Goal: Transaction & Acquisition: Purchase product/service

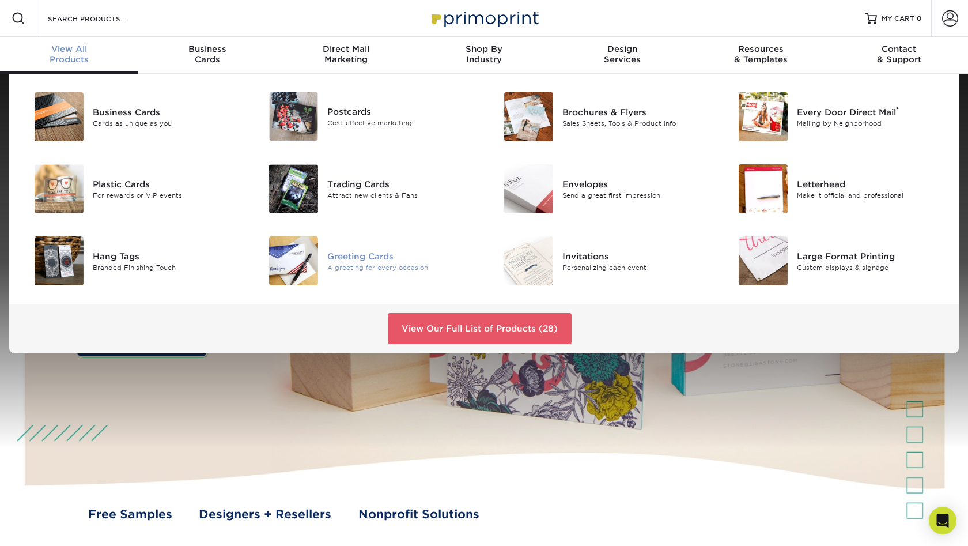
click at [369, 260] on div "Greeting Cards" at bounding box center [401, 255] width 148 height 13
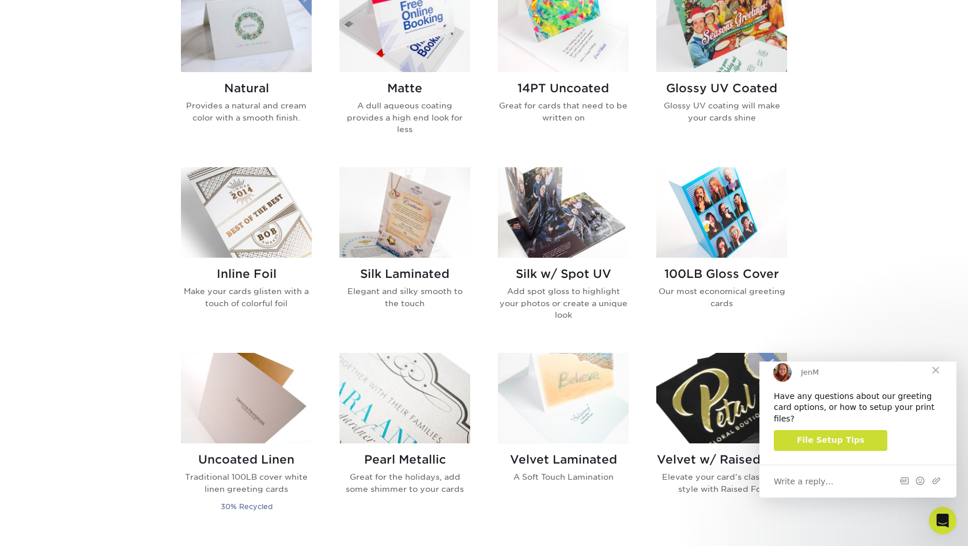
scroll to position [610, 0]
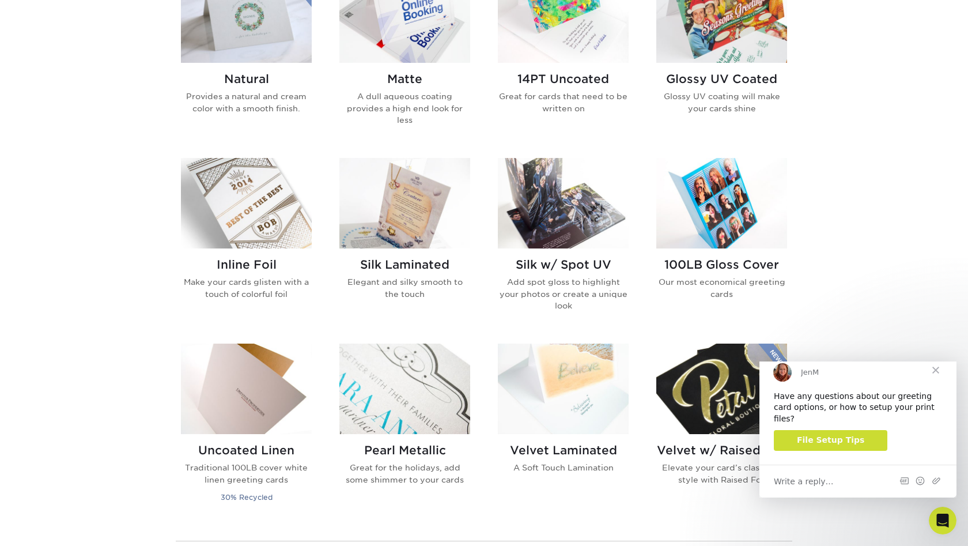
click at [938, 375] on span "Close" at bounding box center [935, 369] width 41 height 41
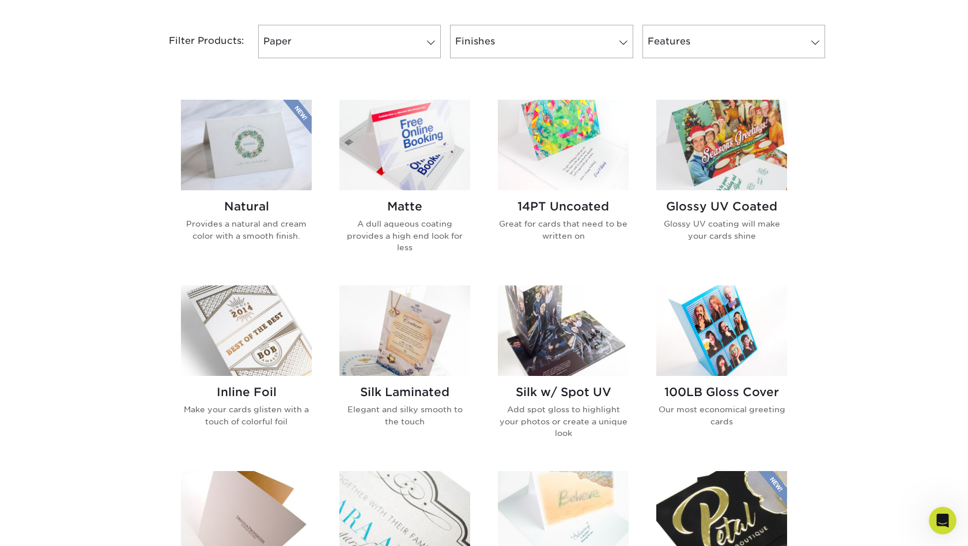
scroll to position [495, 0]
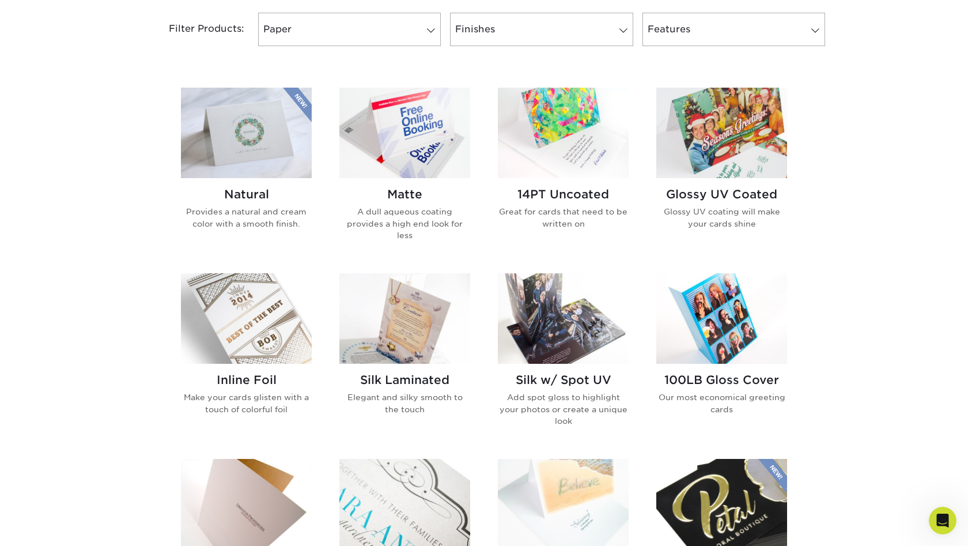
click at [589, 194] on h2 "14PT Uncoated" at bounding box center [563, 194] width 131 height 14
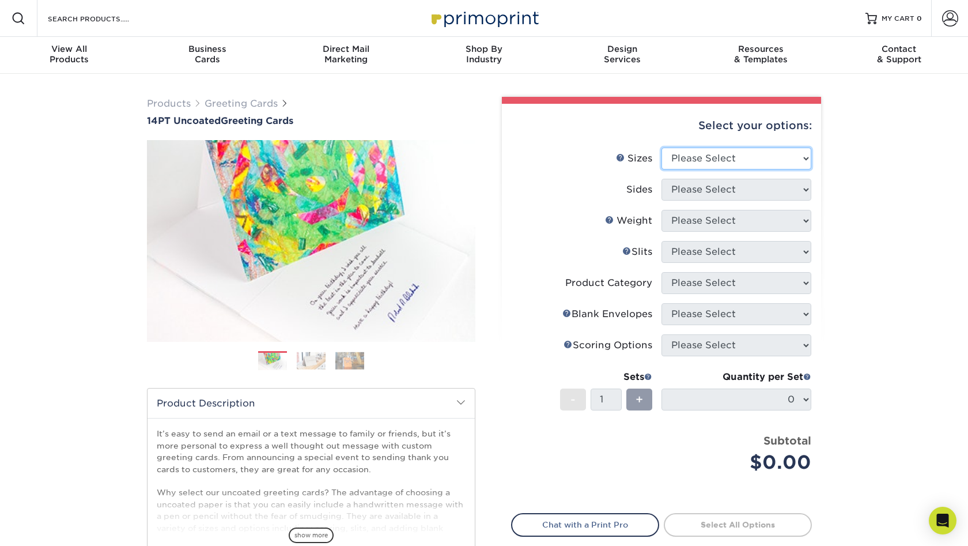
select select "6.00x12.00"
select select "13abbda7-1d64-4f25-8bb2-c179b224825d"
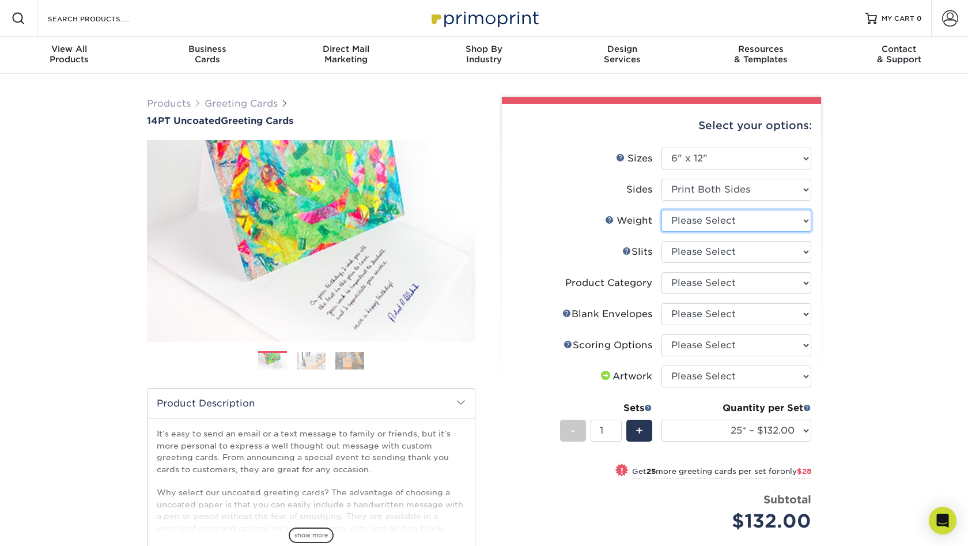
select select "14PT Uncoated"
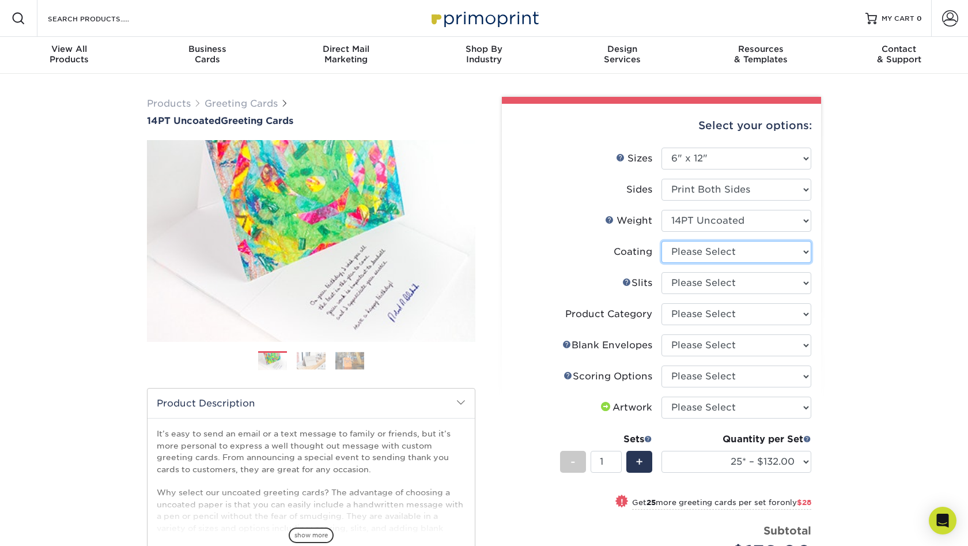
select select "3e7618de-abca-4bda-9f97-8b9129e913d8"
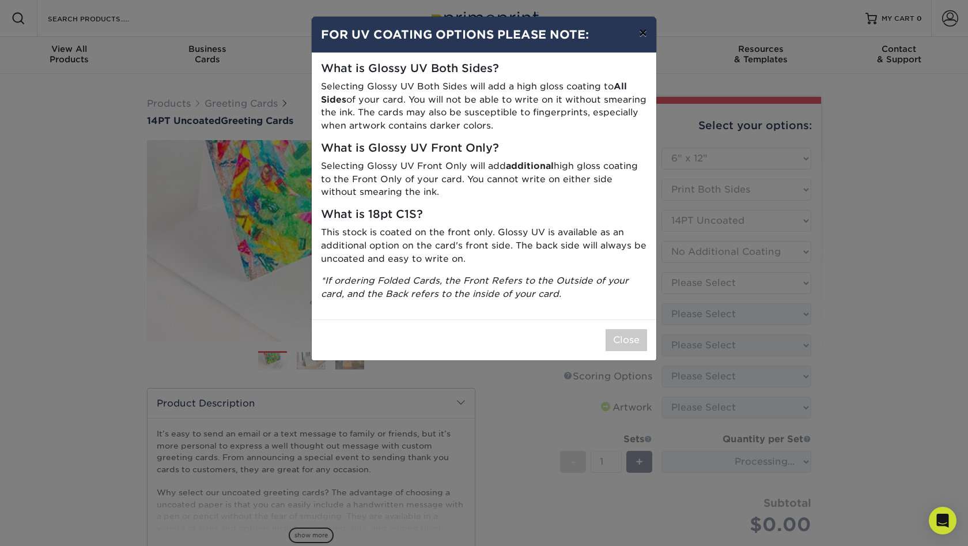
click at [643, 31] on button "×" at bounding box center [643, 33] width 27 height 32
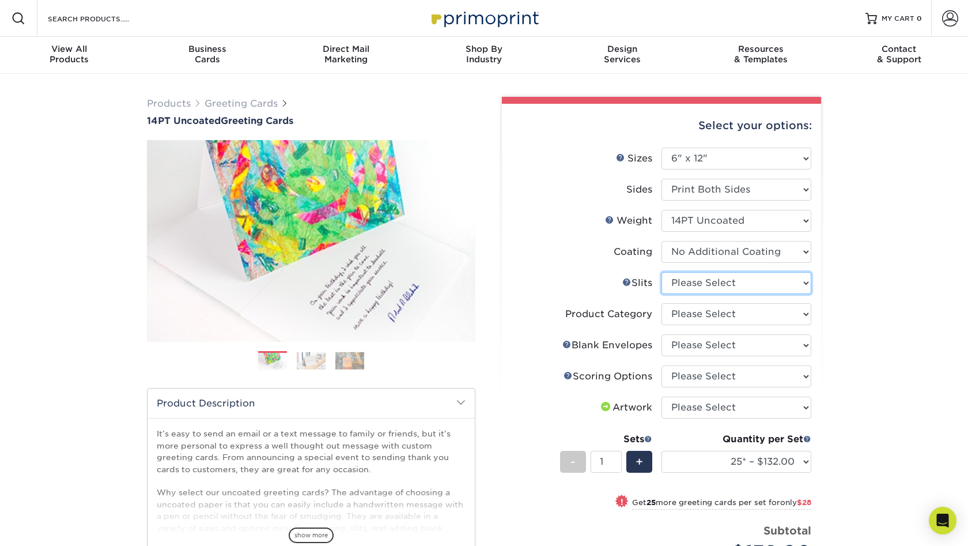
select select "c4055f3c-a707-4a99-931b-ce83690041fd"
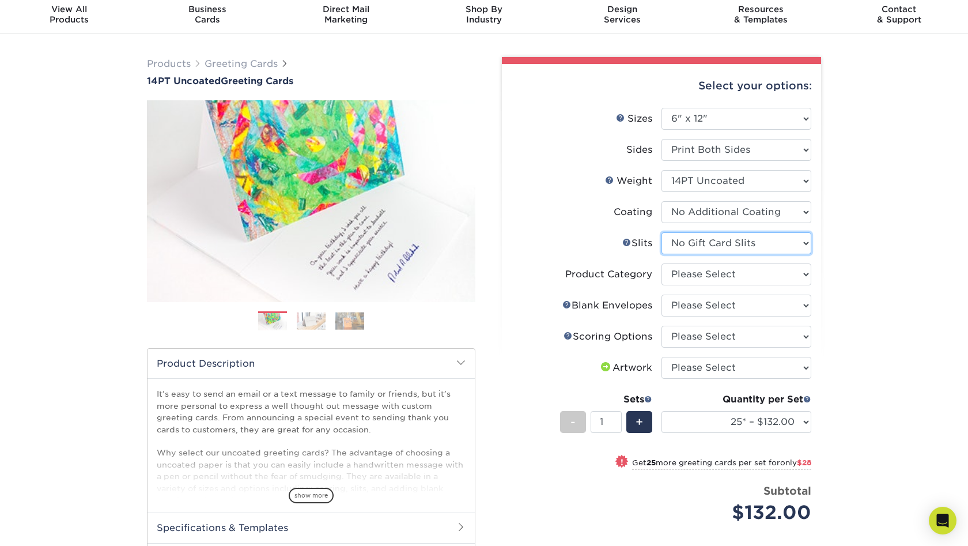
scroll to position [41, 0]
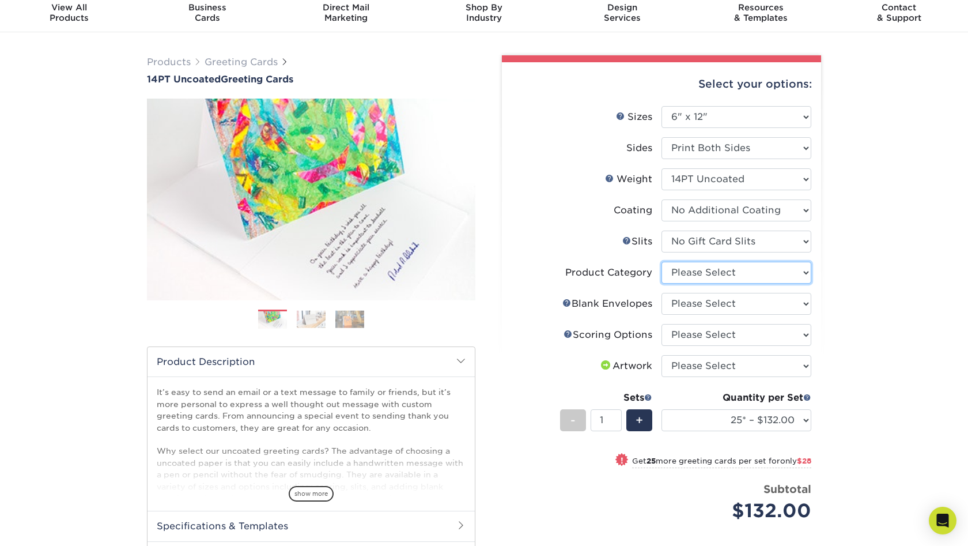
select select "b7f8198f-f281-4438-a52e-cd7a5c5c0cfc"
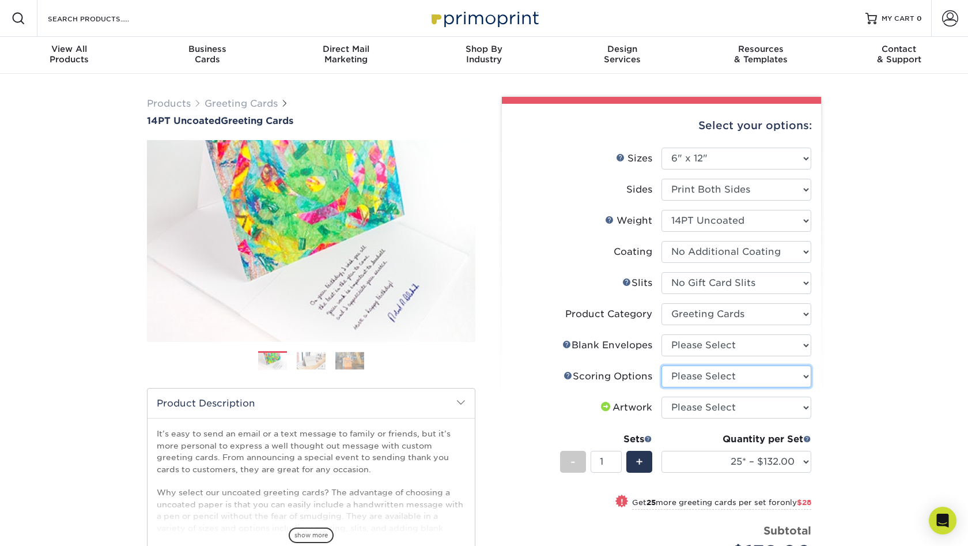
scroll to position [0, 0]
